Goal: Information Seeking & Learning: Learn about a topic

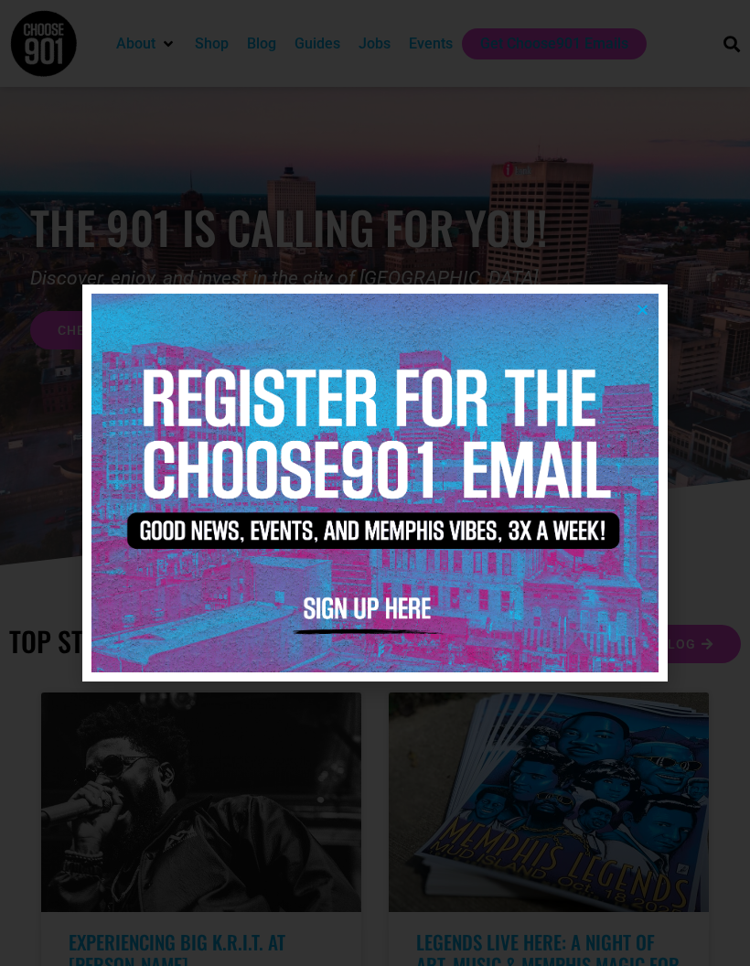
click at [351, 613] on img at bounding box center [374, 483] width 567 height 378
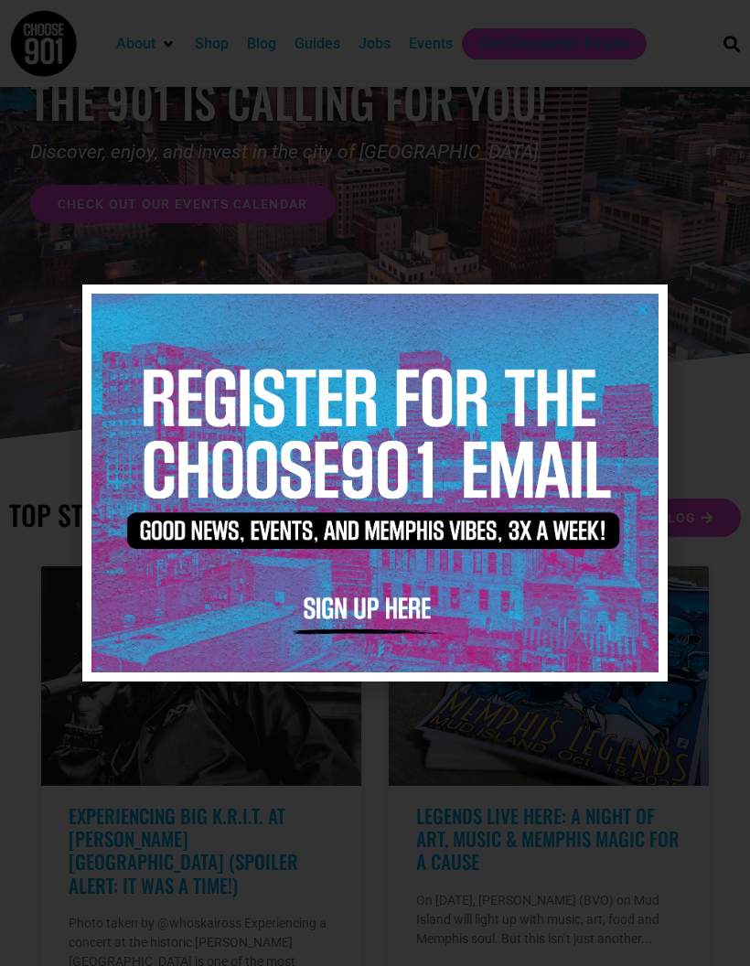
scroll to position [113, 0]
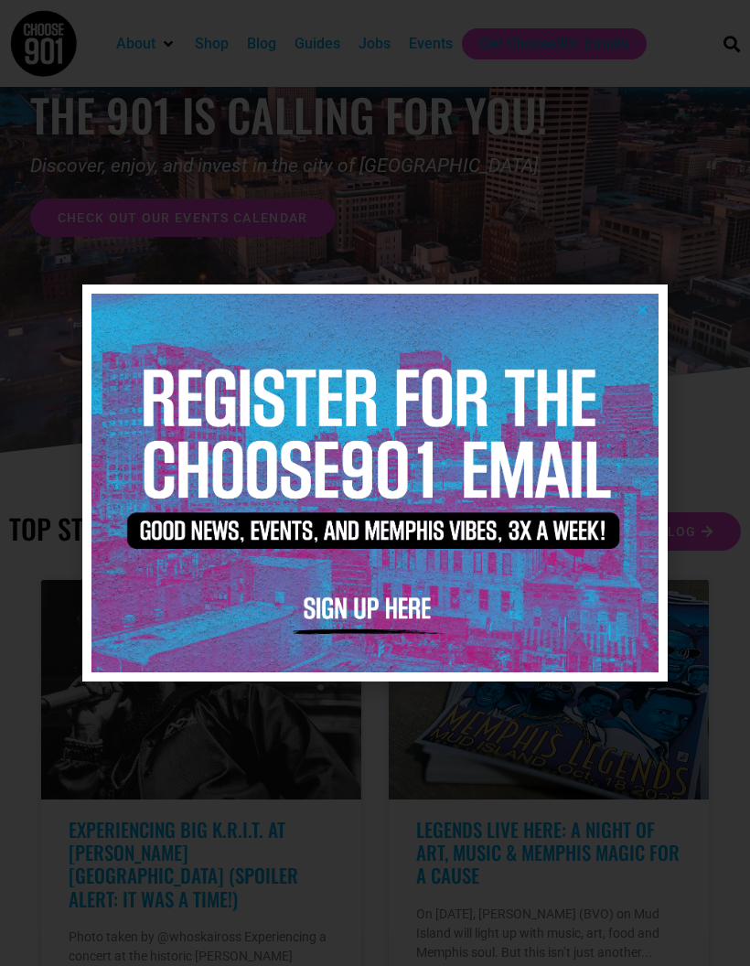
click at [651, 306] on img at bounding box center [374, 483] width 567 height 378
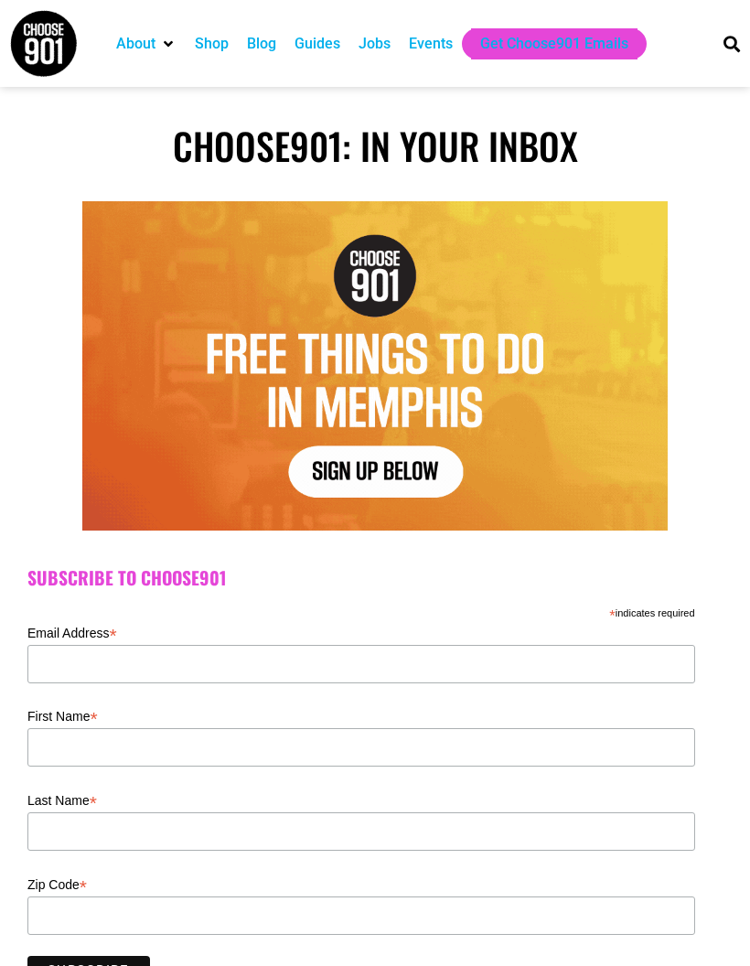
click at [39, 642] on label "Email Address *" at bounding box center [361, 631] width 668 height 22
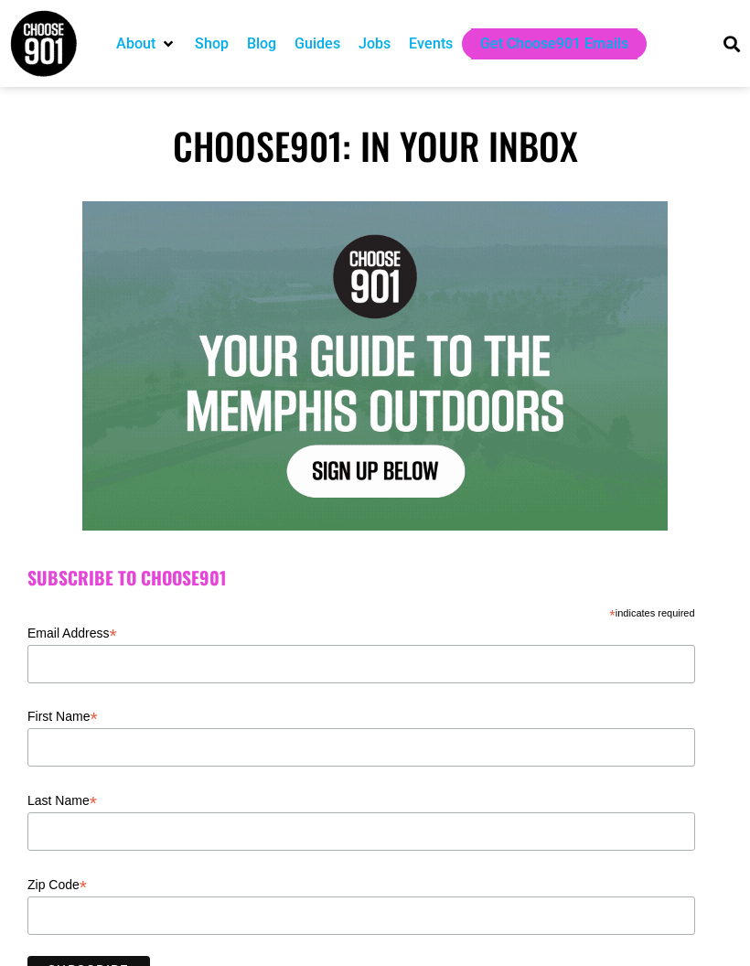
click at [39, 645] on input "Email Address *" at bounding box center [361, 664] width 668 height 38
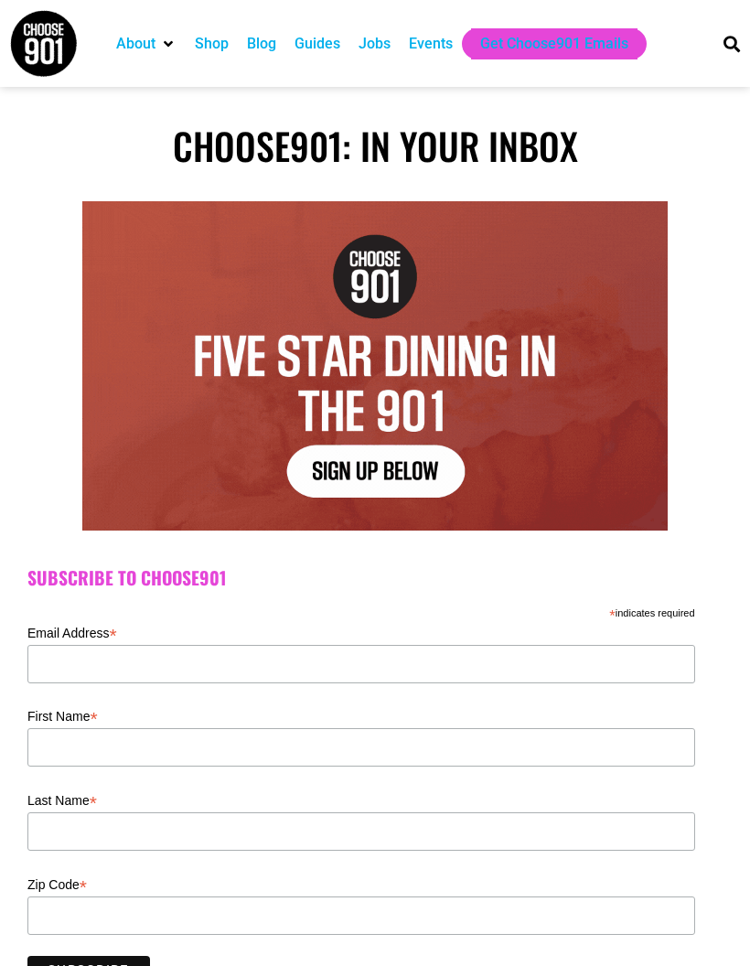
click at [429, 36] on div "Events" at bounding box center [431, 44] width 44 height 22
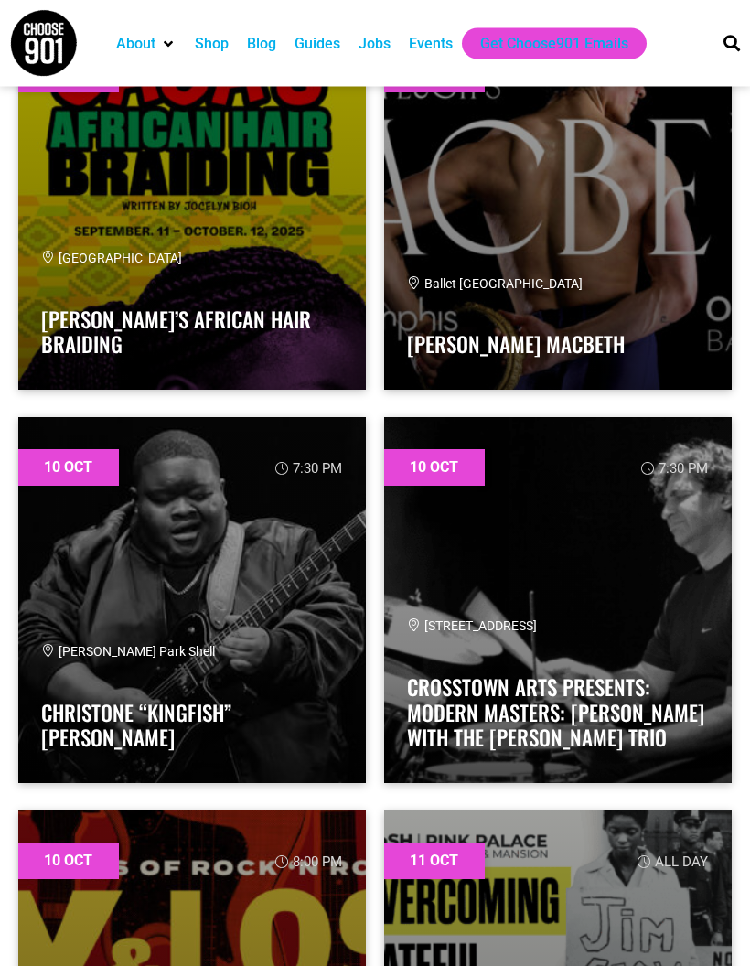
scroll to position [18836, 0]
click at [241, 666] on link at bounding box center [192, 600] width 348 height 366
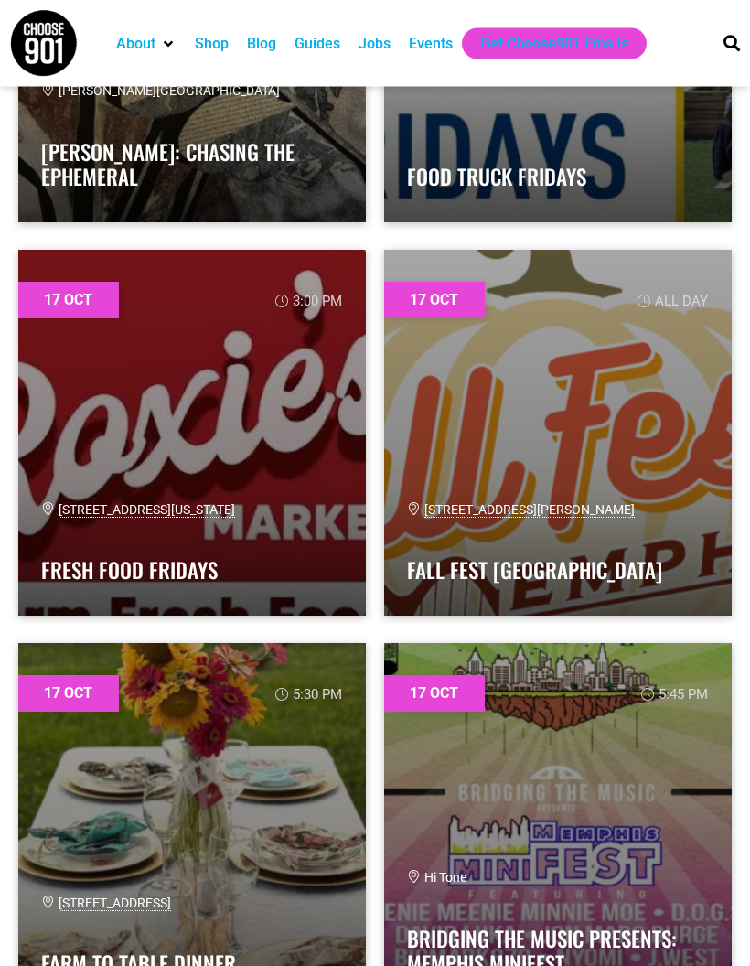
scroll to position [48117, 0]
click at [258, 479] on link at bounding box center [192, 433] width 348 height 366
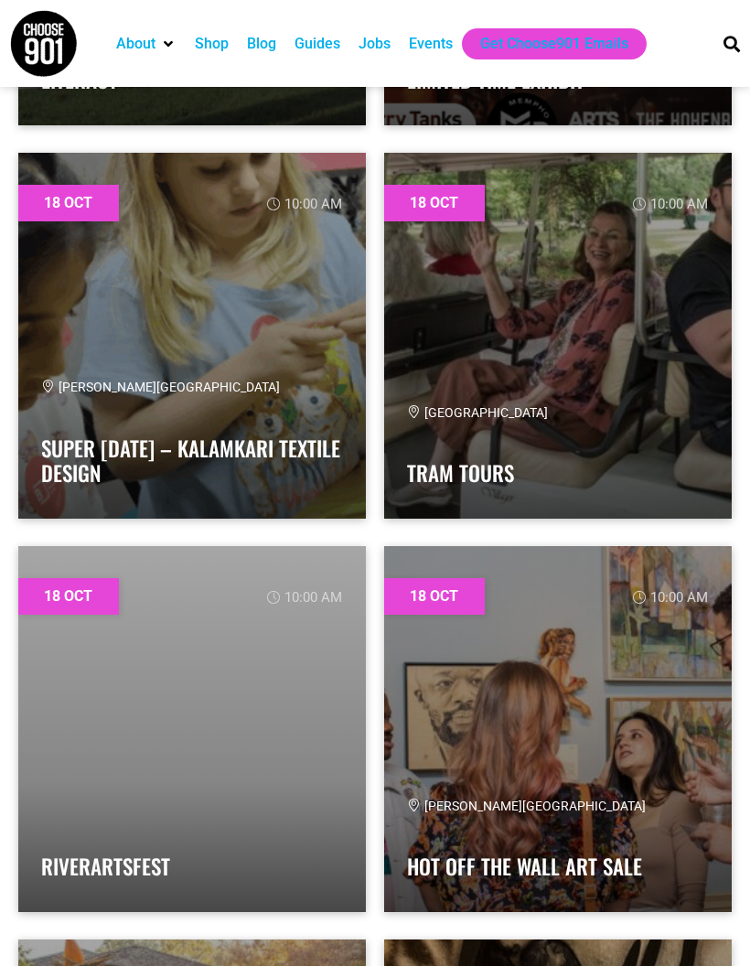
scroll to position [52933, 0]
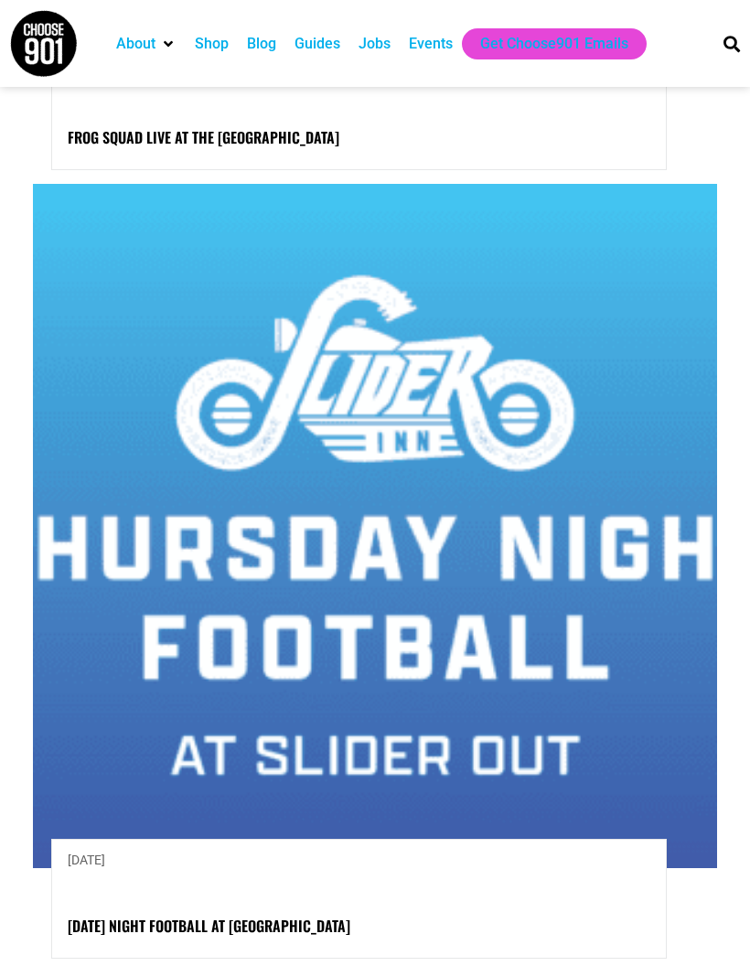
scroll to position [4383, 0]
